Goal: Complete application form: Complete application form

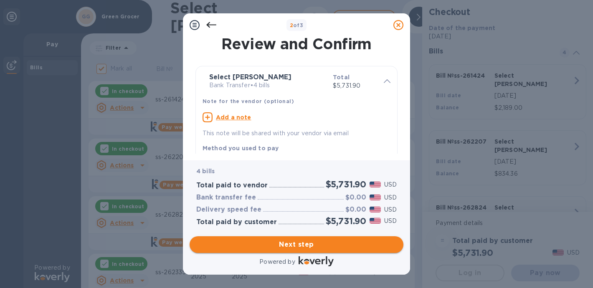
click at [298, 247] on span "Next step" at bounding box center [296, 245] width 201 height 10
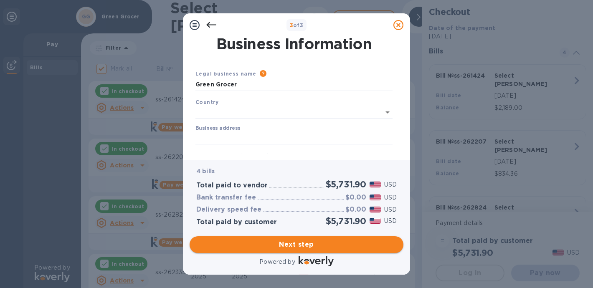
type input "[GEOGRAPHIC_DATA]"
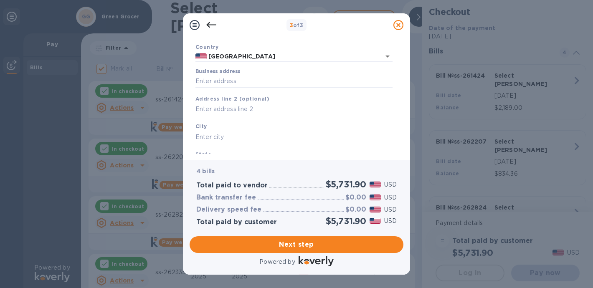
scroll to position [62, 0]
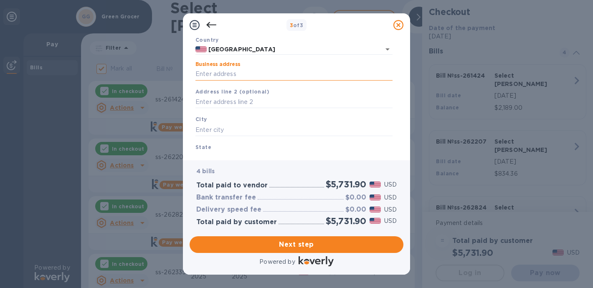
click at [208, 74] on input "Business address" at bounding box center [294, 74] width 197 height 13
type input "[STREET_ADDRESS]"
click at [217, 130] on input "text" at bounding box center [294, 130] width 197 height 13
type input "[PERSON_NAME] bay"
click at [206, 150] on div "State" at bounding box center [294, 154] width 204 height 28
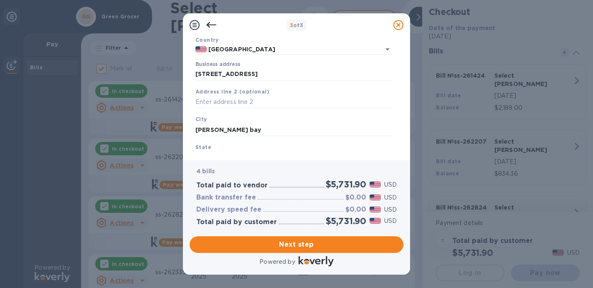
click at [203, 149] on b "State" at bounding box center [204, 147] width 16 height 6
click at [230, 148] on div "State" at bounding box center [294, 154] width 204 height 28
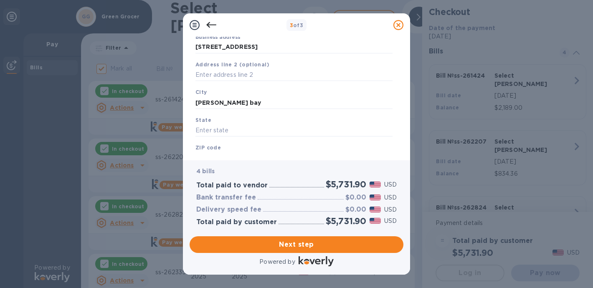
scroll to position [90, 0]
click at [218, 132] on input "text" at bounding box center [294, 130] width 197 height 13
type input "WI"
click at [218, 150] on div "ZIP code" at bounding box center [294, 153] width 204 height 28
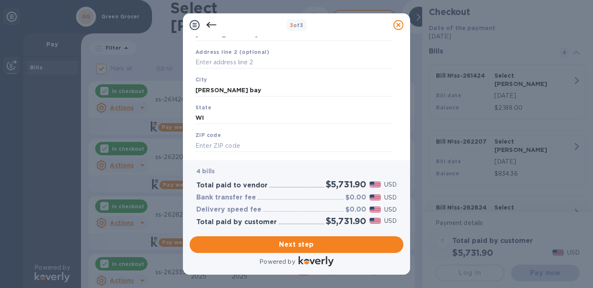
scroll to position [106, 0]
click at [207, 143] on input "text" at bounding box center [294, 141] width 197 height 13
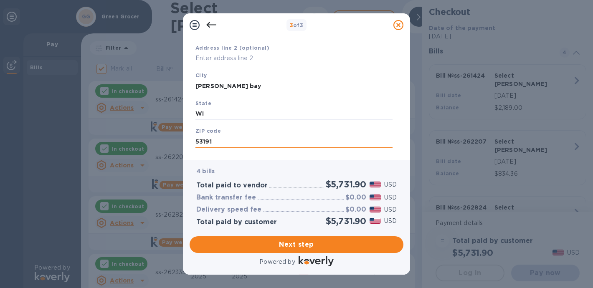
scroll to position [120, 0]
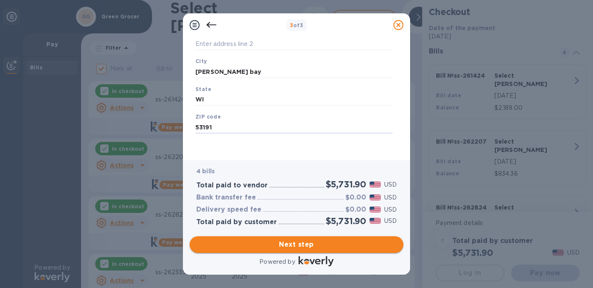
type input "53191"
click at [285, 244] on span "Next step" at bounding box center [296, 245] width 201 height 10
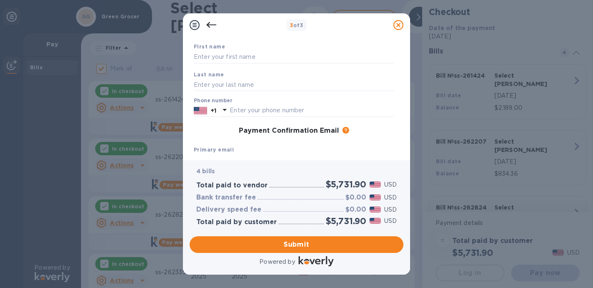
scroll to position [0, 0]
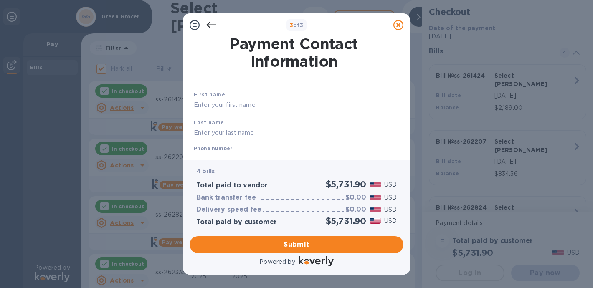
click at [197, 108] on input "text" at bounding box center [294, 105] width 201 height 13
type input "[PERSON_NAME]"
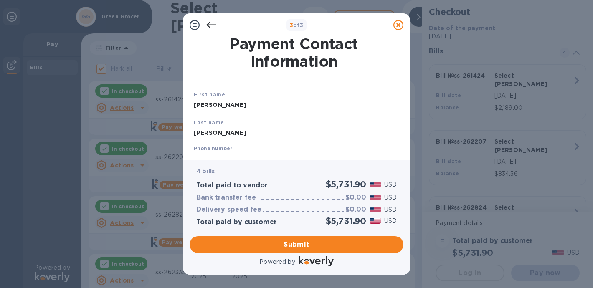
type input "2622459077"
type input "[EMAIL_ADDRESS][DOMAIN_NAME]"
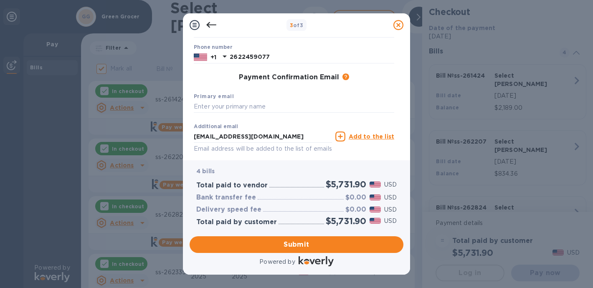
scroll to position [103, 0]
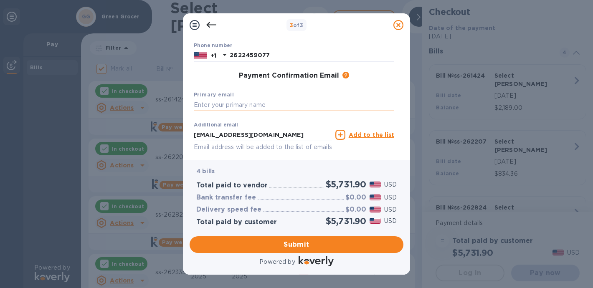
click at [218, 104] on input "text" at bounding box center [294, 105] width 201 height 13
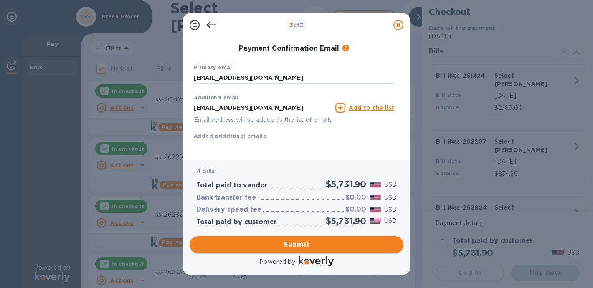
type input "[EMAIL_ADDRESS][DOMAIN_NAME]"
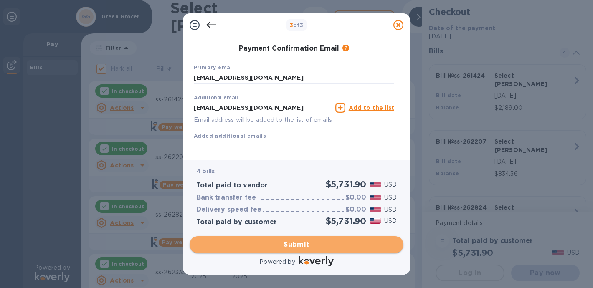
click at [297, 246] on span "Submit" at bounding box center [296, 245] width 201 height 10
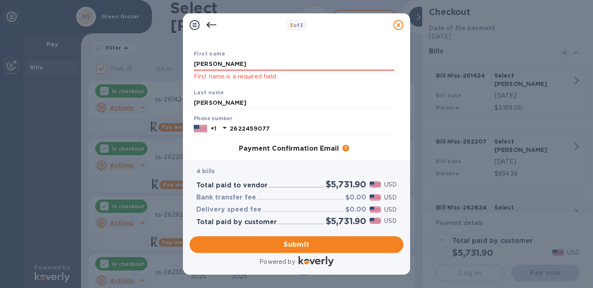
scroll to position [0, 0]
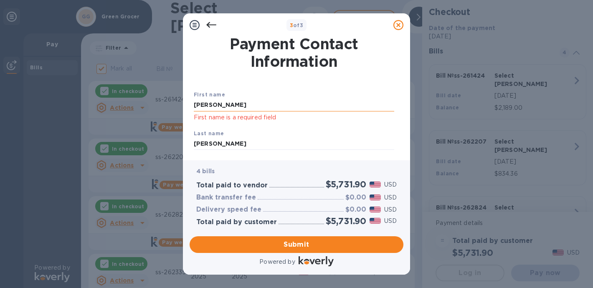
click at [226, 107] on input "[PERSON_NAME]" at bounding box center [294, 105] width 201 height 13
type input "m"
type input "[PERSON_NAME]"
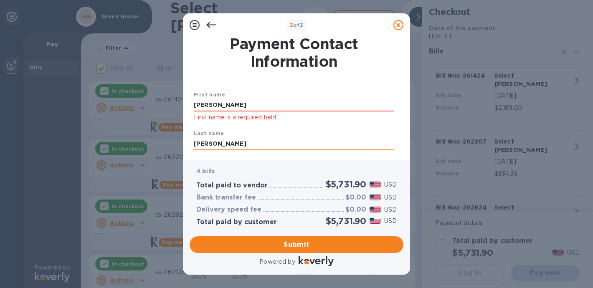
click at [227, 145] on input "[PERSON_NAME]" at bounding box center [294, 144] width 201 height 13
type input "k"
type input "[PERSON_NAME]"
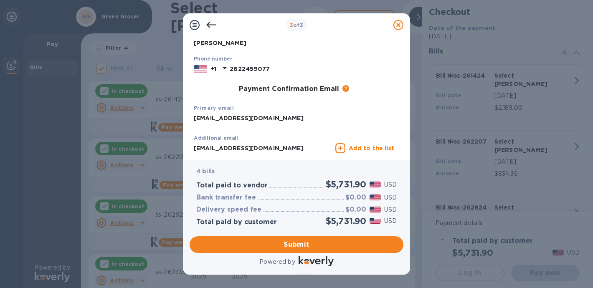
scroll to position [104, 0]
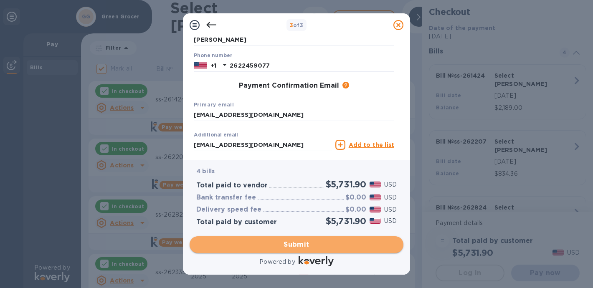
click at [279, 246] on span "Submit" at bounding box center [296, 245] width 201 height 10
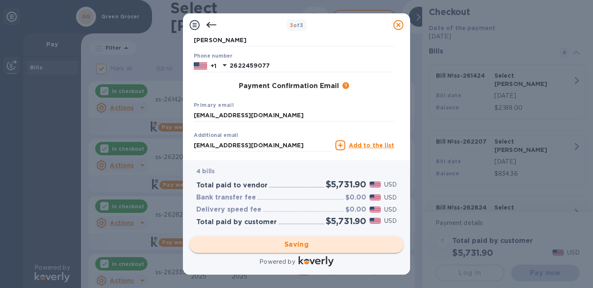
checkbox input "false"
